Goal: Participate in discussion: Engage in conversation with other users on a specific topic

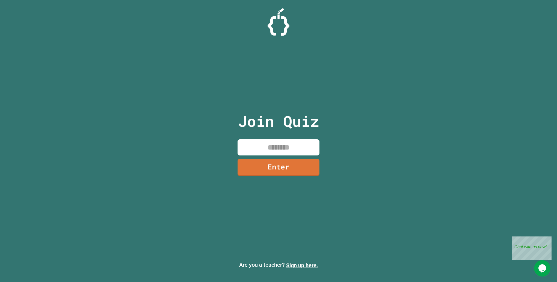
click at [289, 144] on input at bounding box center [279, 148] width 82 height 16
type input "********"
click at [258, 169] on link "Enter" at bounding box center [279, 167] width 82 height 18
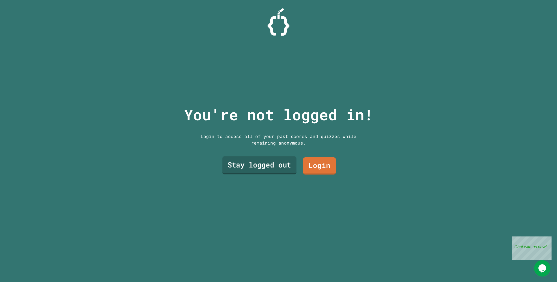
click at [278, 168] on link "Stay logged out" at bounding box center [259, 165] width 74 height 18
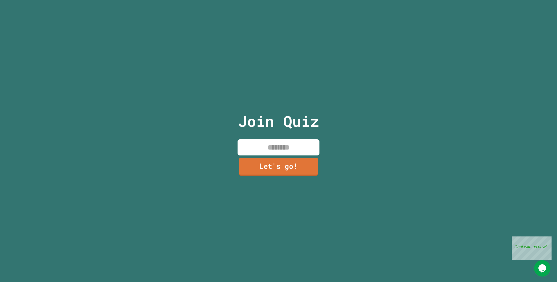
click at [281, 141] on input at bounding box center [279, 148] width 82 height 16
type input "*"
type input "******"
click at [272, 164] on link "Let's go!" at bounding box center [279, 167] width 82 height 18
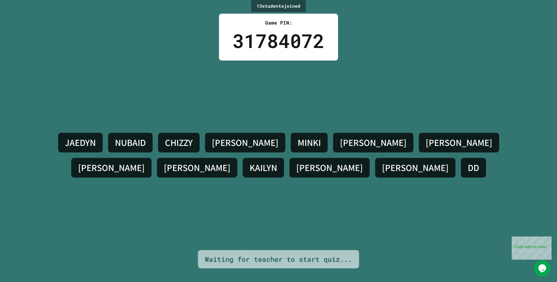
click at [340, 141] on h4 "[PERSON_NAME]" at bounding box center [373, 142] width 67 height 11
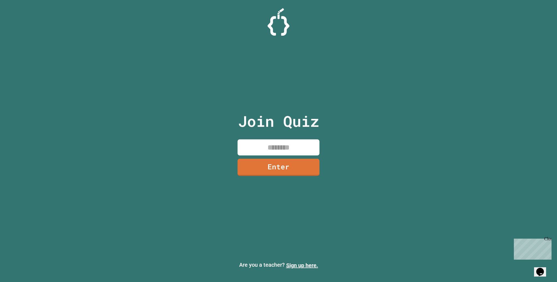
click at [279, 150] on input at bounding box center [279, 148] width 82 height 16
type input "********"
click at [272, 159] on link "Enter" at bounding box center [278, 167] width 75 height 18
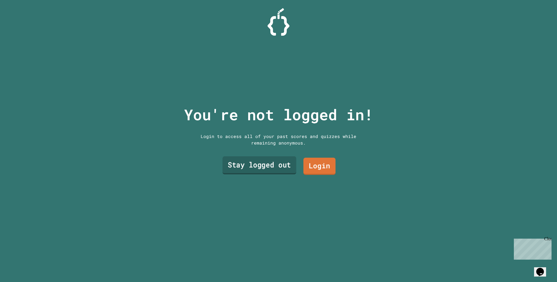
click at [271, 162] on link "Stay logged out" at bounding box center [260, 165] width 74 height 18
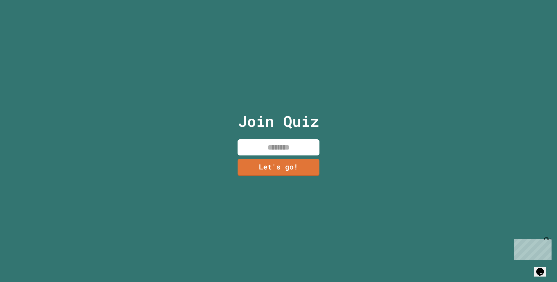
click at [285, 140] on input at bounding box center [279, 148] width 82 height 16
type input "**********"
click at [282, 161] on link "Let's go!" at bounding box center [278, 167] width 74 height 18
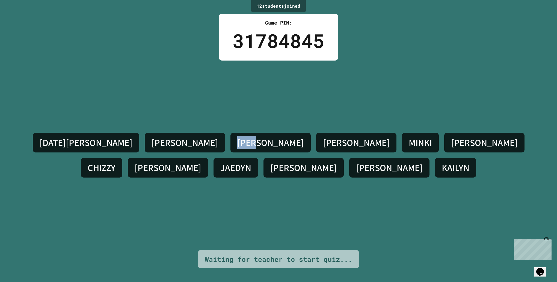
drag, startPoint x: 154, startPoint y: 145, endPoint x: 170, endPoint y: 144, distance: 15.9
click at [237, 144] on h4 "[PERSON_NAME]" at bounding box center [270, 142] width 67 height 11
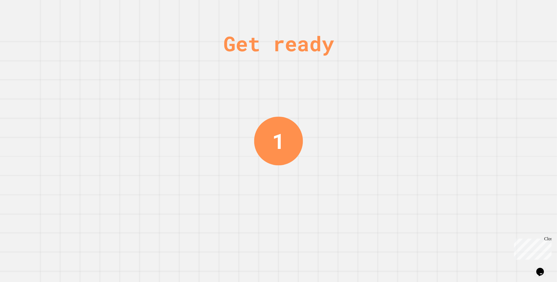
click at [247, 25] on div "Get ready 1" at bounding box center [278, 141] width 557 height 282
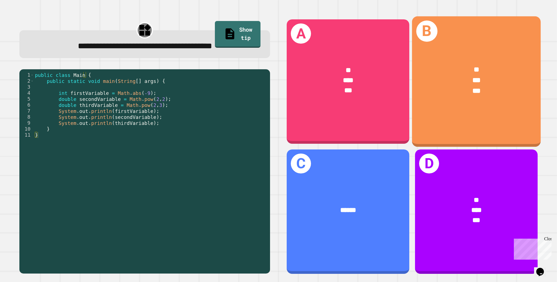
click at [521, 112] on div "B ** *** ***" at bounding box center [476, 81] width 129 height 131
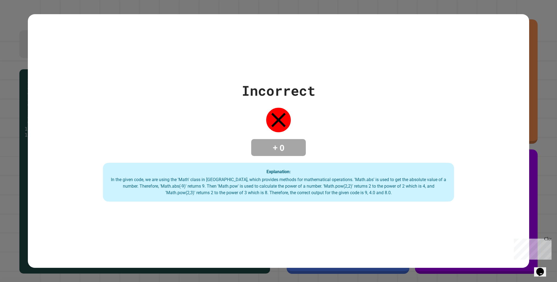
click at [549, 173] on div "Incorrect + 0 Explanation: In the given code, we are using the 'Math' class in …" at bounding box center [278, 141] width 557 height 282
click at [549, 237] on div "Close" at bounding box center [547, 240] width 7 height 7
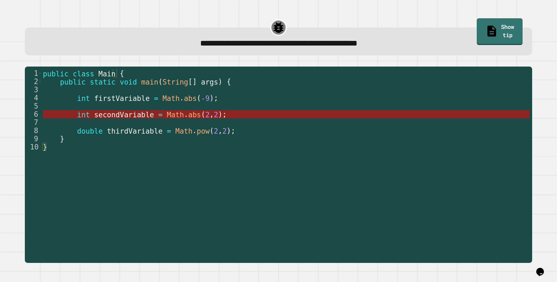
click at [188, 114] on span "abs" at bounding box center [194, 115] width 13 height 8
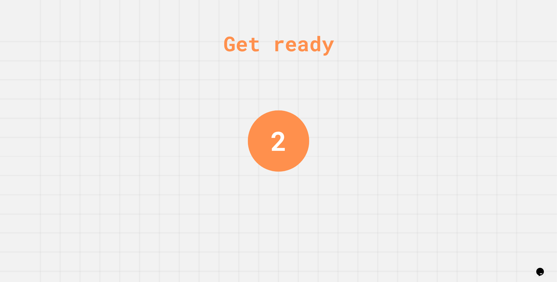
click at [246, 81] on div "Get ready 2" at bounding box center [278, 141] width 557 height 282
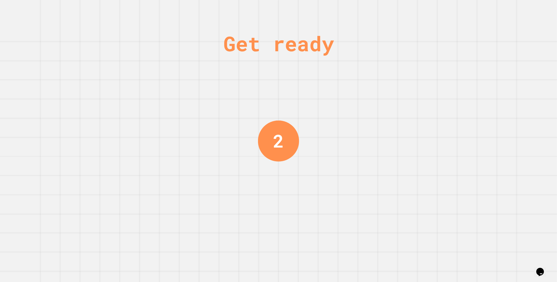
click at [244, 81] on div "Get ready 2" at bounding box center [278, 141] width 557 height 282
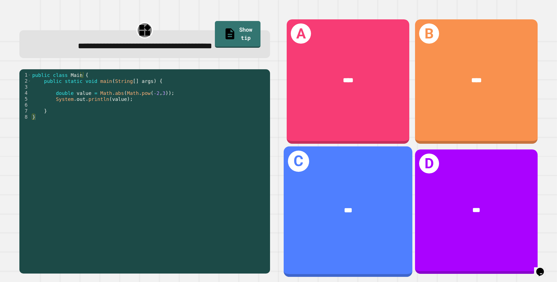
click at [391, 175] on div "C ***" at bounding box center [348, 211] width 129 height 131
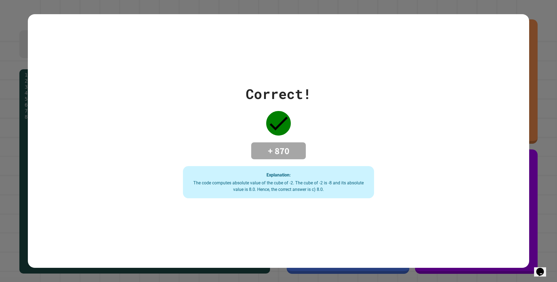
drag, startPoint x: 391, startPoint y: 175, endPoint x: 391, endPoint y: 168, distance: 7.1
click at [391, 168] on div "Correct! + 870 Explanation: The code computes absolute value of the cube of -2.…" at bounding box center [278, 141] width 273 height 115
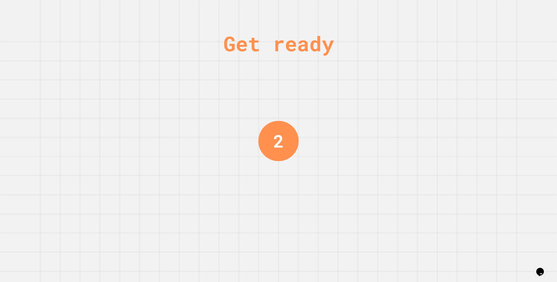
click at [304, 113] on div "Get ready 2" at bounding box center [278, 141] width 557 height 282
drag, startPoint x: 304, startPoint y: 113, endPoint x: 303, endPoint y: 117, distance: 4.1
click at [303, 117] on div "Get ready 1" at bounding box center [278, 141] width 557 height 282
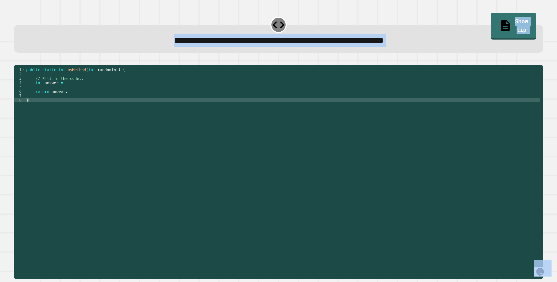
click at [373, 140] on div "public static int myMethod ( int randomInt ) { // Fill in the code... int answe…" at bounding box center [282, 165] width 515 height 197
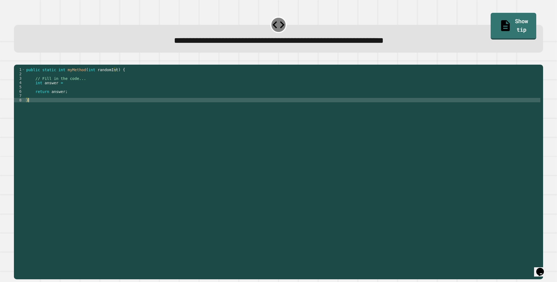
click at [135, 101] on div "public static int myMethod ( int randomInt ) { // Fill in the code... int answe…" at bounding box center [282, 165] width 515 height 197
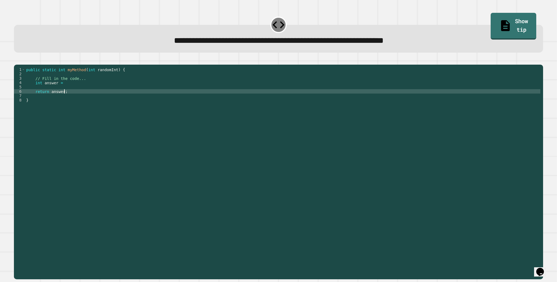
type textarea "**********"
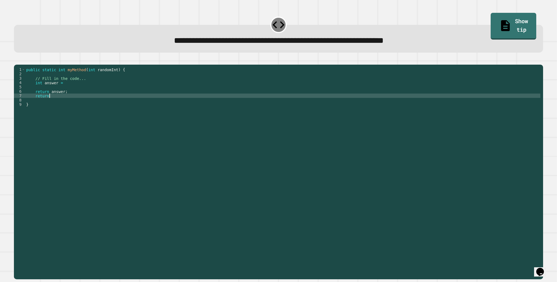
scroll to position [0, 1]
type textarea "******"
click at [122, 89] on div "public static int myMethod ( int randomInt ) { // Fill in the code... int answe…" at bounding box center [282, 165] width 515 height 197
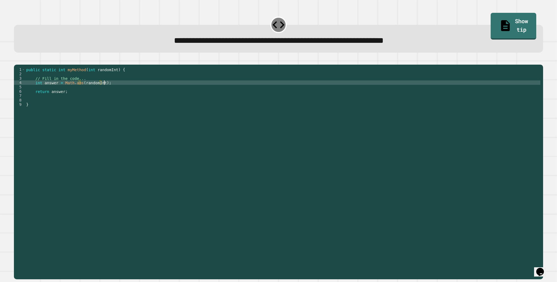
scroll to position [0, 5]
type textarea "**********"
click at [17, 60] on button "button" at bounding box center [17, 60] width 0 height 0
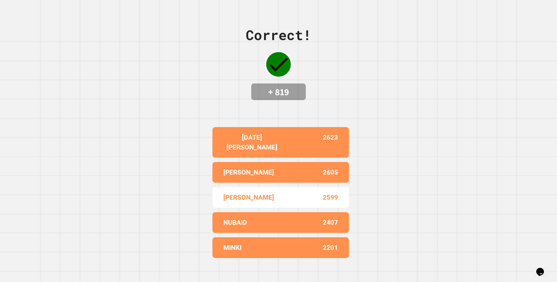
click at [288, 134] on div "[DATE][PERSON_NAME] 2623" at bounding box center [280, 142] width 137 height 31
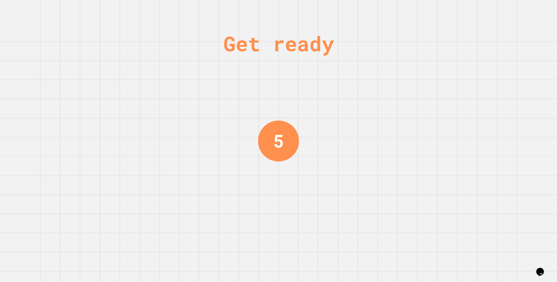
drag, startPoint x: 278, startPoint y: 175, endPoint x: 206, endPoint y: 150, distance: 76.2
click at [206, 150] on div "Get ready 5" at bounding box center [278, 141] width 557 height 282
click at [209, 139] on div "Get ready 3" at bounding box center [278, 141] width 557 height 282
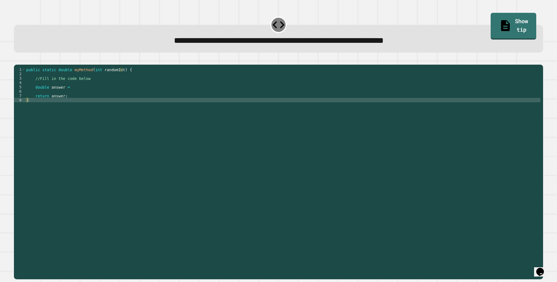
click at [255, 111] on div "public static double myMethod ( int randomInt ) { //Fill in the code below doub…" at bounding box center [282, 165] width 515 height 197
click at [252, 92] on div "public static double myMethod ( int randomInt ) { //Fill in the code below doub…" at bounding box center [282, 165] width 515 height 197
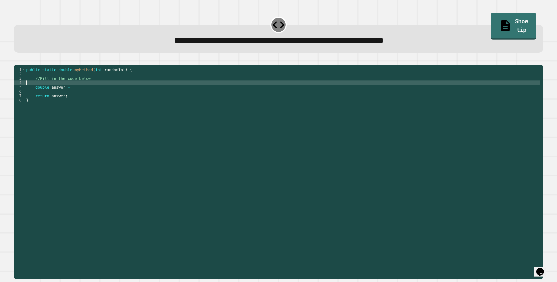
click at [252, 100] on div "public static double myMethod ( int randomInt ) { //Fill in the code below doub…" at bounding box center [282, 165] width 515 height 197
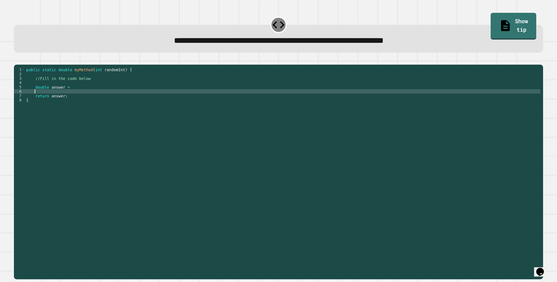
click at [252, 95] on div "public static double myMethod ( int randomInt ) { //Fill in the code below doub…" at bounding box center [282, 165] width 515 height 197
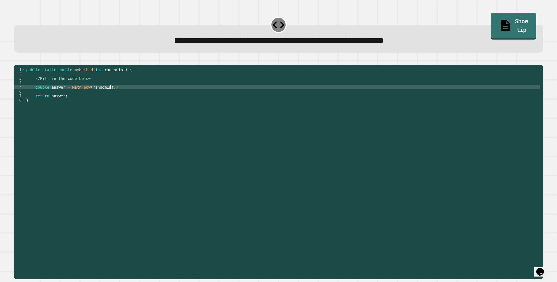
scroll to position [0, 6]
click at [251, 93] on div "public static double myMethod ( int randomInt ) { //Fill in the code below doub…" at bounding box center [282, 165] width 515 height 197
type textarea "**********"
click at [17, 60] on icon "button" at bounding box center [17, 60] width 0 height 0
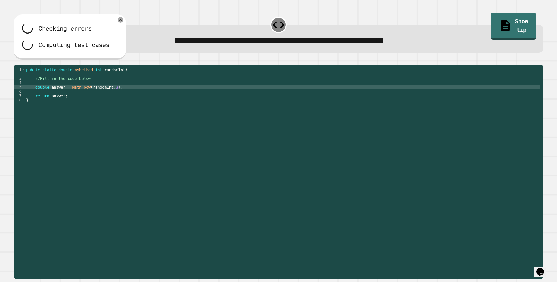
drag, startPoint x: 21, startPoint y: 64, endPoint x: 6, endPoint y: 61, distance: 15.4
click at [6, 61] on div "**********" at bounding box center [278, 141] width 557 height 282
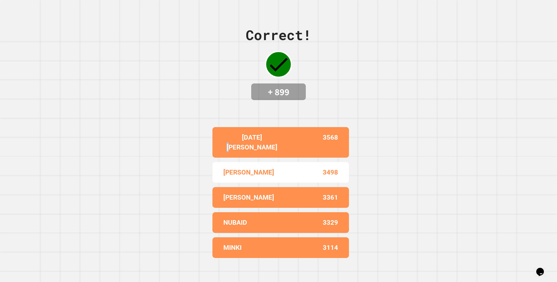
drag, startPoint x: 241, startPoint y: 139, endPoint x: 242, endPoint y: 152, distance: 12.9
click at [244, 150] on div "[DATE][PERSON_NAME] 3568" at bounding box center [280, 142] width 137 height 31
click at [241, 152] on div "[DATE][PERSON_NAME] 3568" at bounding box center [280, 142] width 137 height 31
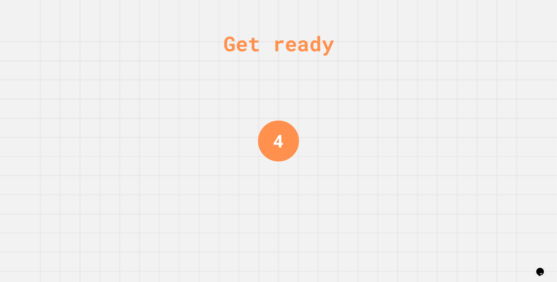
click at [283, 139] on div "4" at bounding box center [278, 141] width 41 height 41
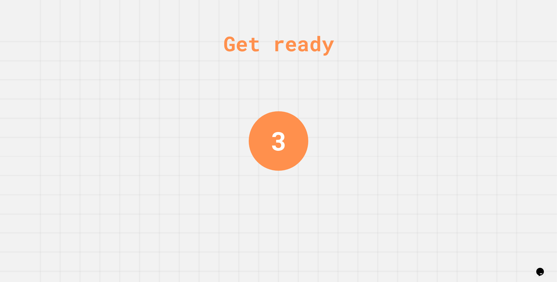
click at [260, 146] on div "3" at bounding box center [279, 141] width 60 height 60
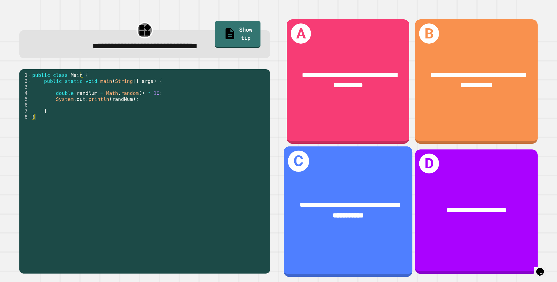
click at [386, 191] on div "**********" at bounding box center [348, 210] width 129 height 49
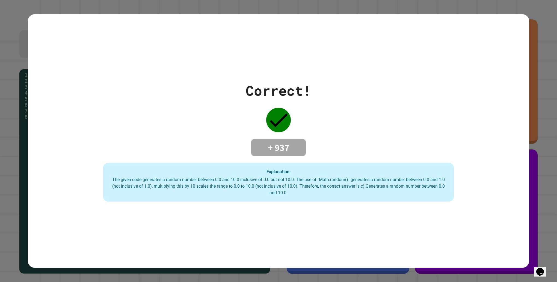
click at [354, 157] on div "Correct! + 937 Explanation: The given code generates a random number between 0.…" at bounding box center [278, 141] width 501 height 121
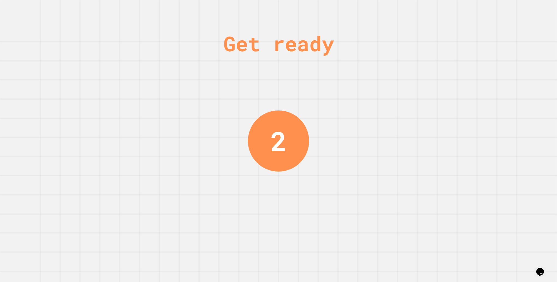
click at [269, 111] on div "2" at bounding box center [278, 141] width 61 height 61
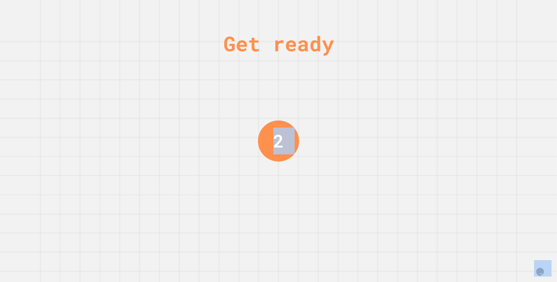
click at [269, 111] on div "Get ready 2" at bounding box center [278, 141] width 41 height 282
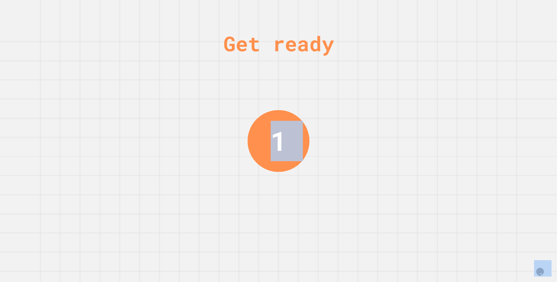
drag, startPoint x: 269, startPoint y: 111, endPoint x: 240, endPoint y: 119, distance: 29.3
click at [240, 119] on div "Get ready 1" at bounding box center [278, 141] width 557 height 282
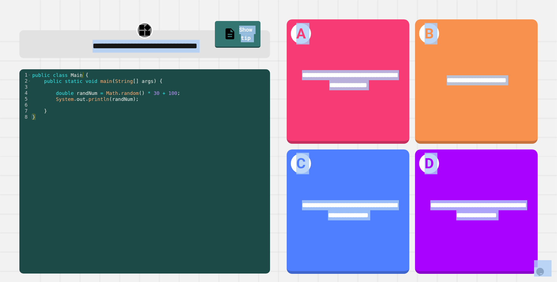
drag, startPoint x: 90, startPoint y: 76, endPoint x: 92, endPoint y: 74, distance: 3.3
click at [90, 76] on div "public class Main { public static void main ( String [ ] args ) { double randNu…" at bounding box center [149, 171] width 236 height 198
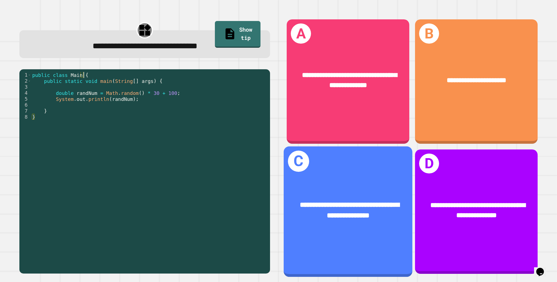
click at [376, 160] on div "**********" at bounding box center [348, 211] width 129 height 131
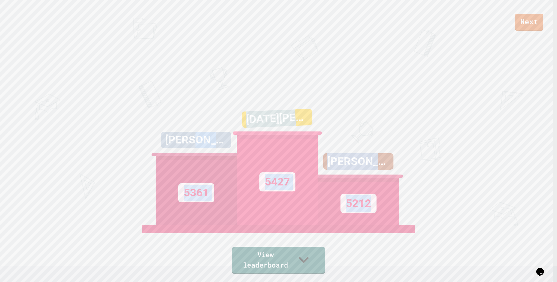
drag, startPoint x: 203, startPoint y: 151, endPoint x: 510, endPoint y: 186, distance: 309.2
click at [510, 186] on div "Next [PERSON_NAME] 5361 [DATE][PERSON_NAME] 5427 [PERSON_NAME] 5212 View leader…" at bounding box center [278, 141] width 557 height 282
click at [431, 185] on div "Next [PERSON_NAME] 5361 [DATE][PERSON_NAME] 5427 [PERSON_NAME] 5212 View leader…" at bounding box center [278, 141] width 557 height 282
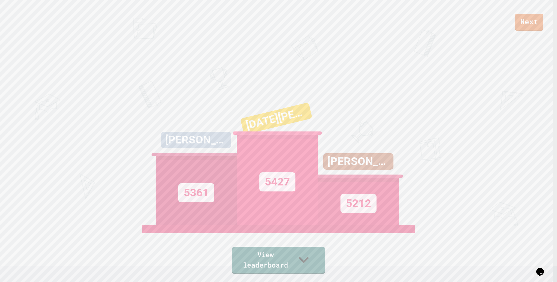
click at [397, 225] on div "[PERSON_NAME] 5361 [DATE][PERSON_NAME] 5427 [PERSON_NAME] 5212" at bounding box center [279, 157] width 246 height 137
